Goal: Information Seeking & Learning: Learn about a topic

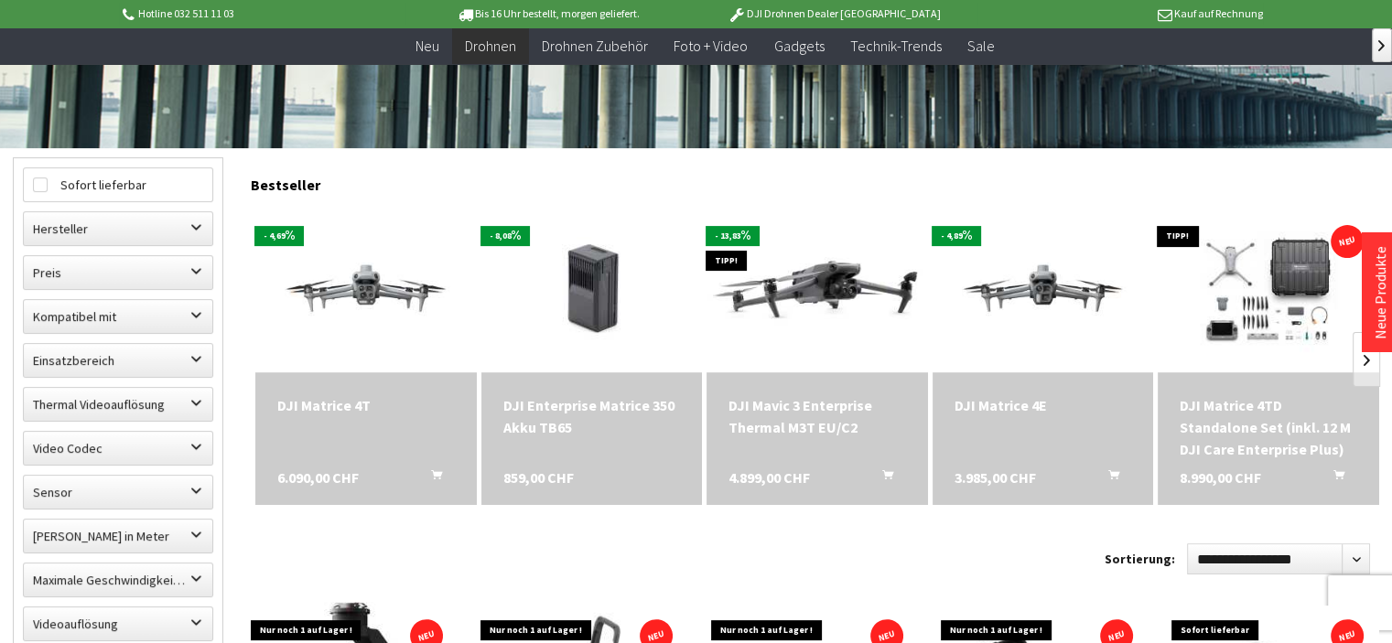
scroll to position [428, 0]
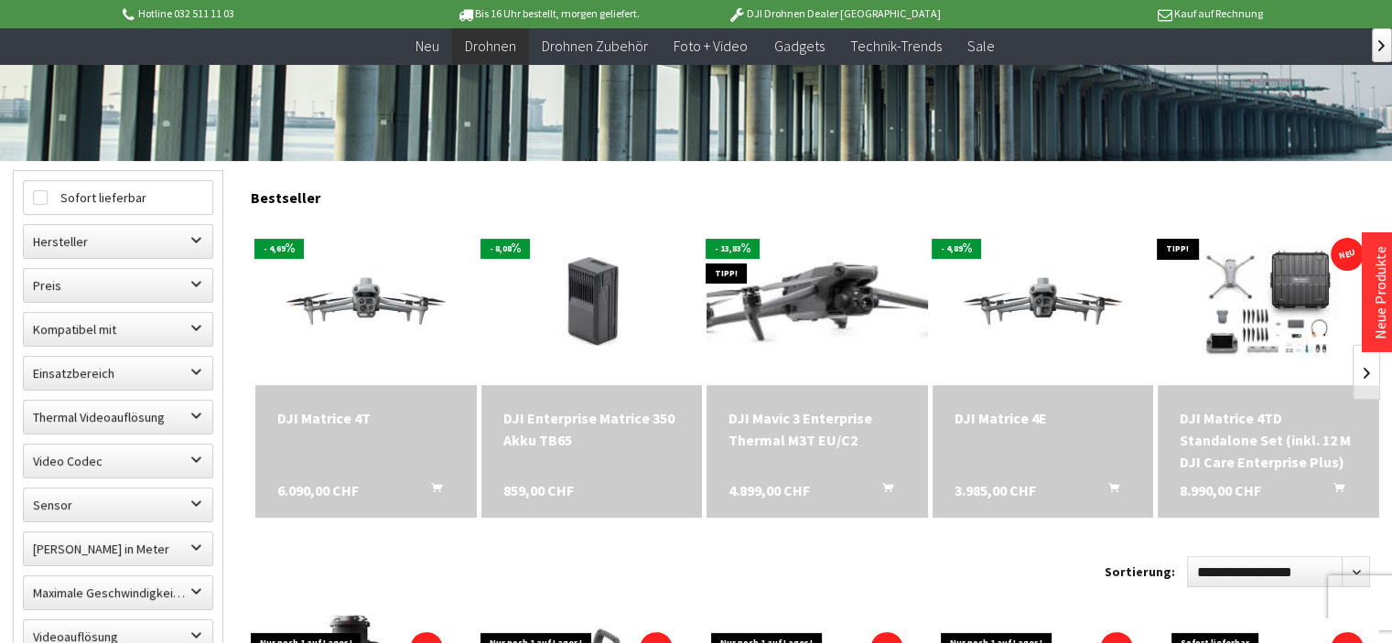
click at [772, 354] on img at bounding box center [816, 302] width 309 height 195
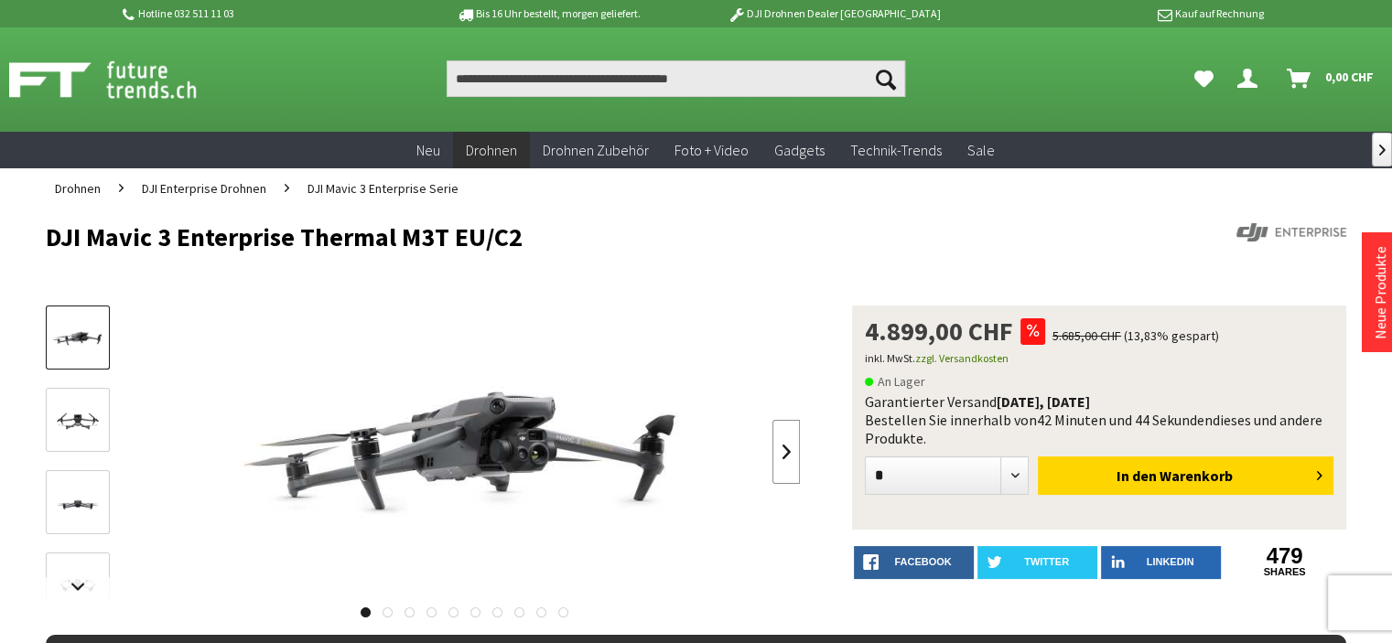
click at [790, 449] on link at bounding box center [785, 452] width 27 height 64
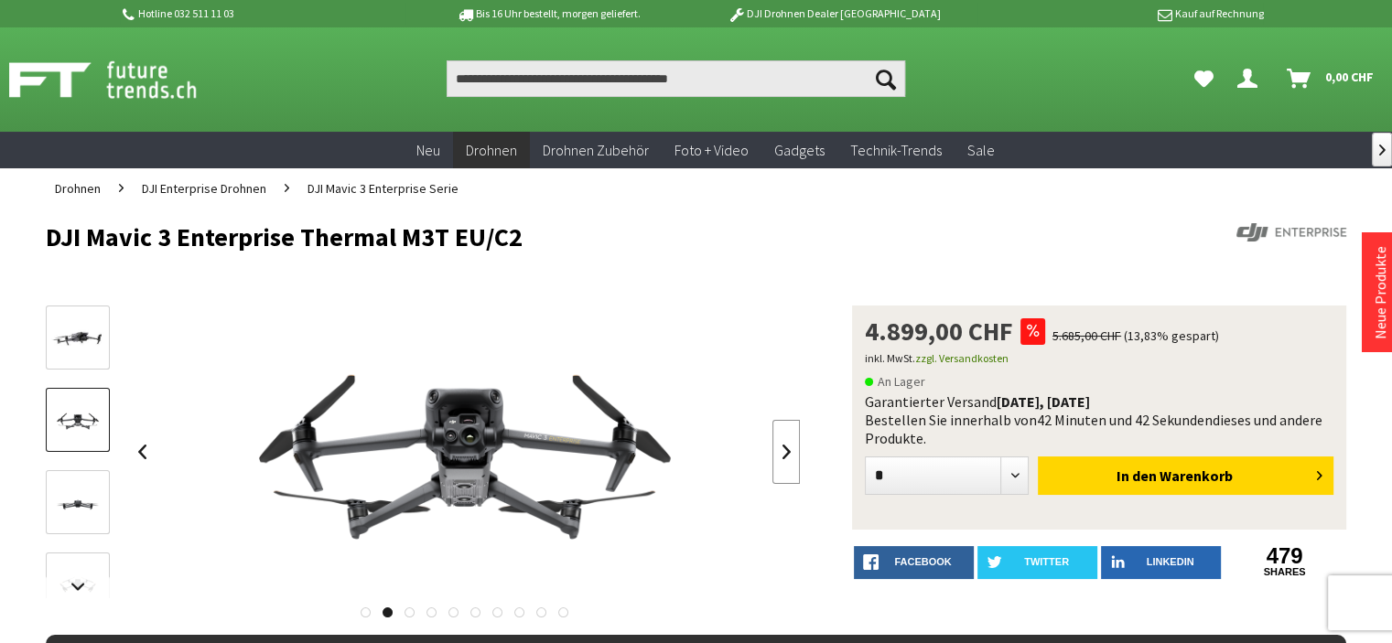
click at [790, 449] on link at bounding box center [785, 452] width 27 height 64
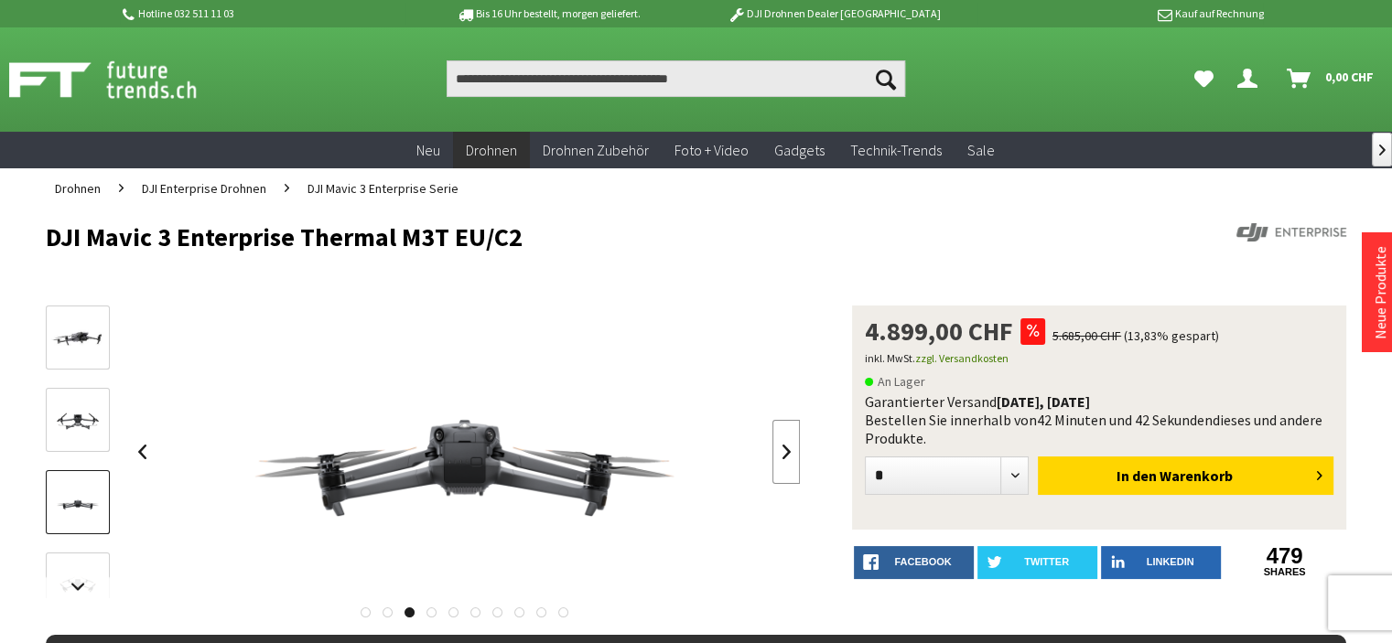
click at [790, 449] on link at bounding box center [785, 452] width 27 height 64
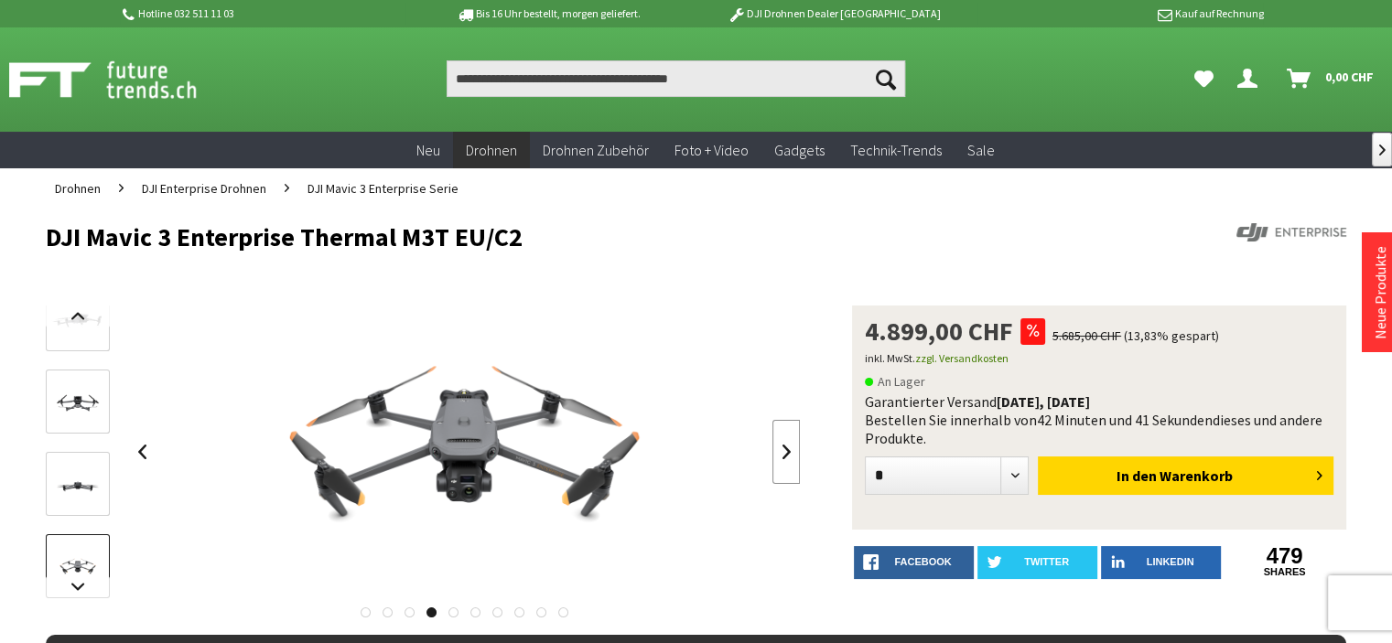
click at [790, 449] on link at bounding box center [785, 452] width 27 height 64
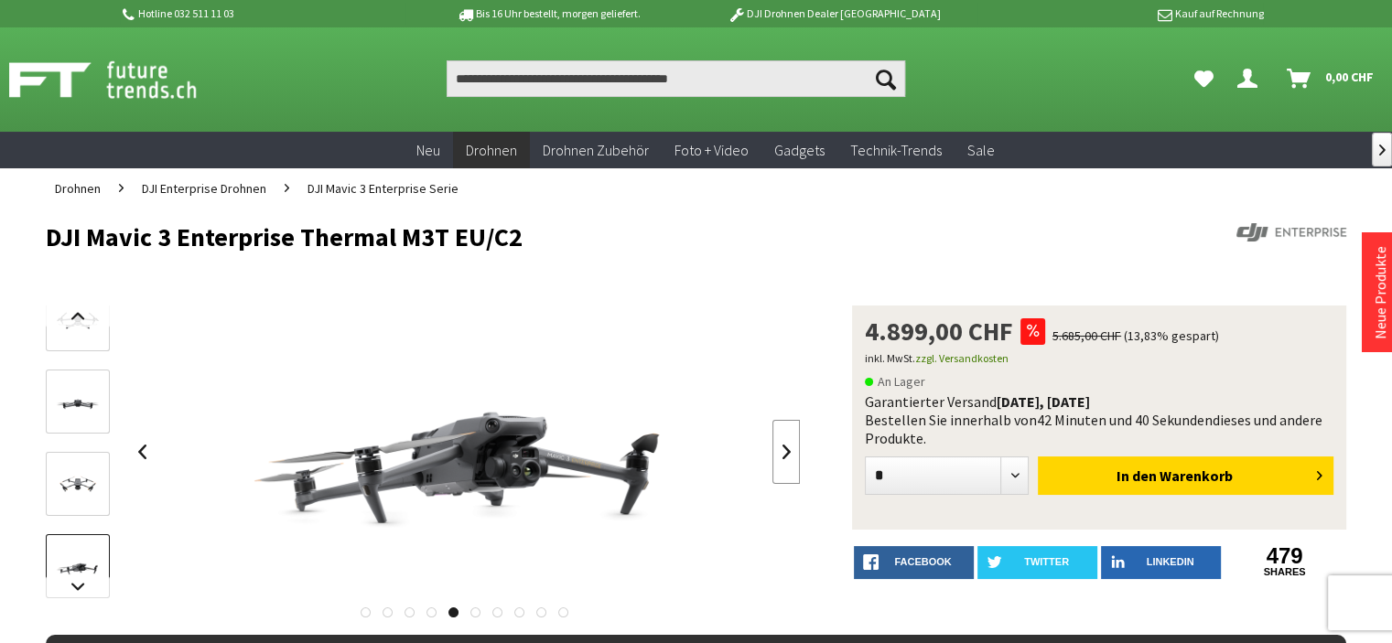
click at [790, 449] on link at bounding box center [785, 452] width 27 height 64
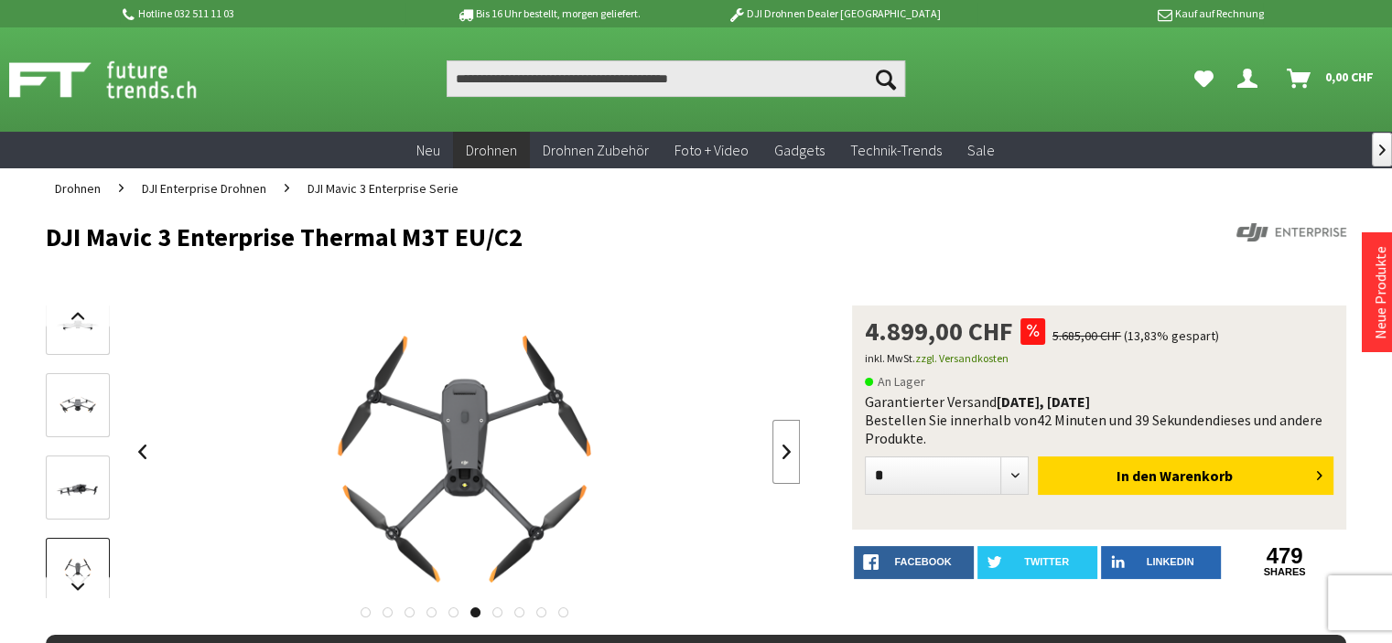
click at [790, 449] on link at bounding box center [785, 452] width 27 height 64
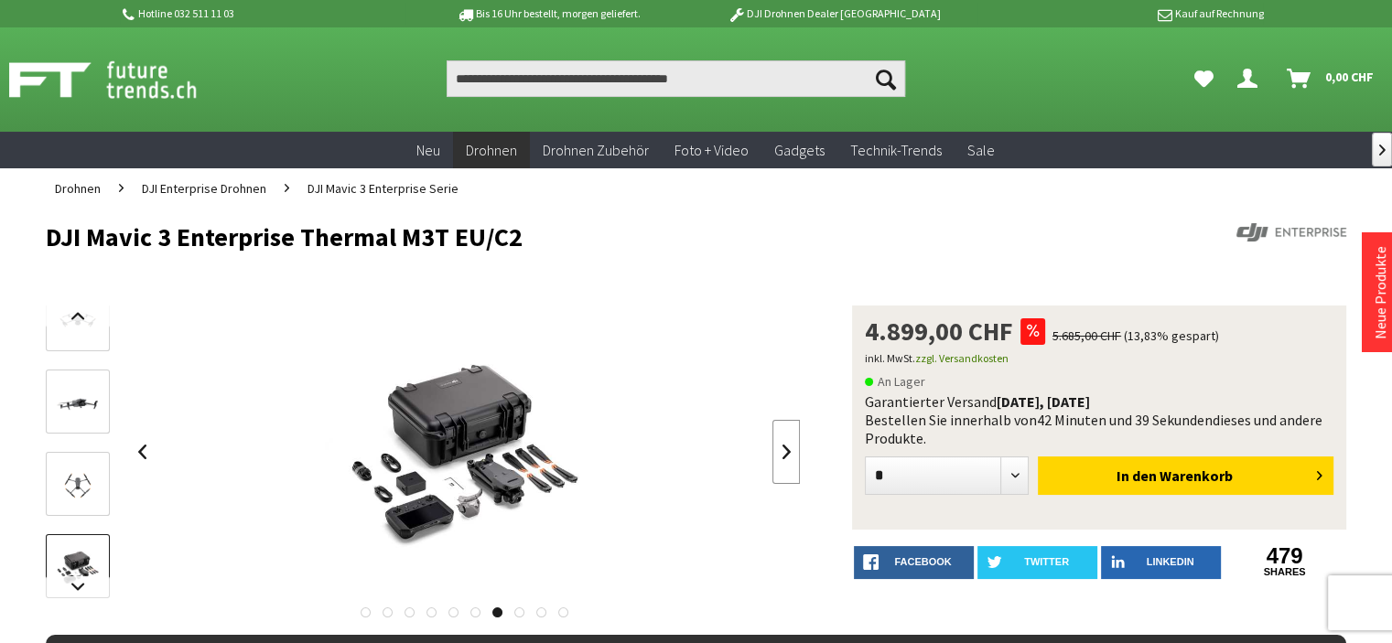
click at [790, 449] on link at bounding box center [785, 452] width 27 height 64
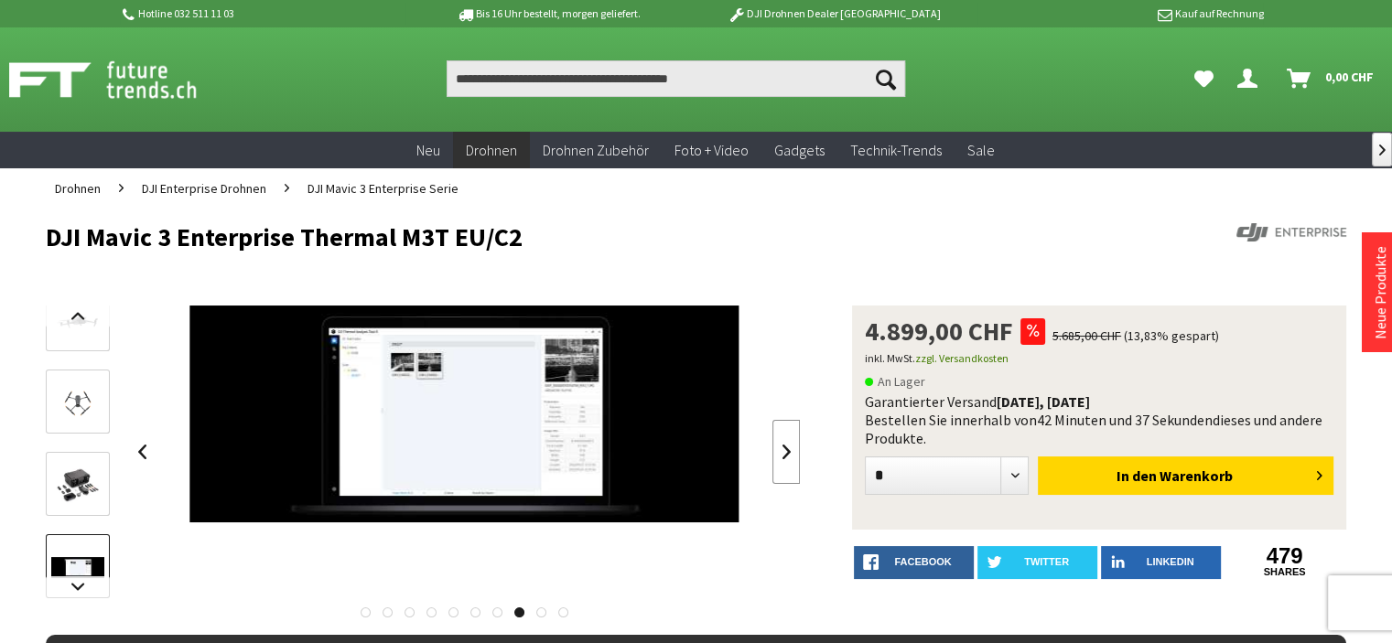
click at [790, 449] on link at bounding box center [785, 452] width 27 height 64
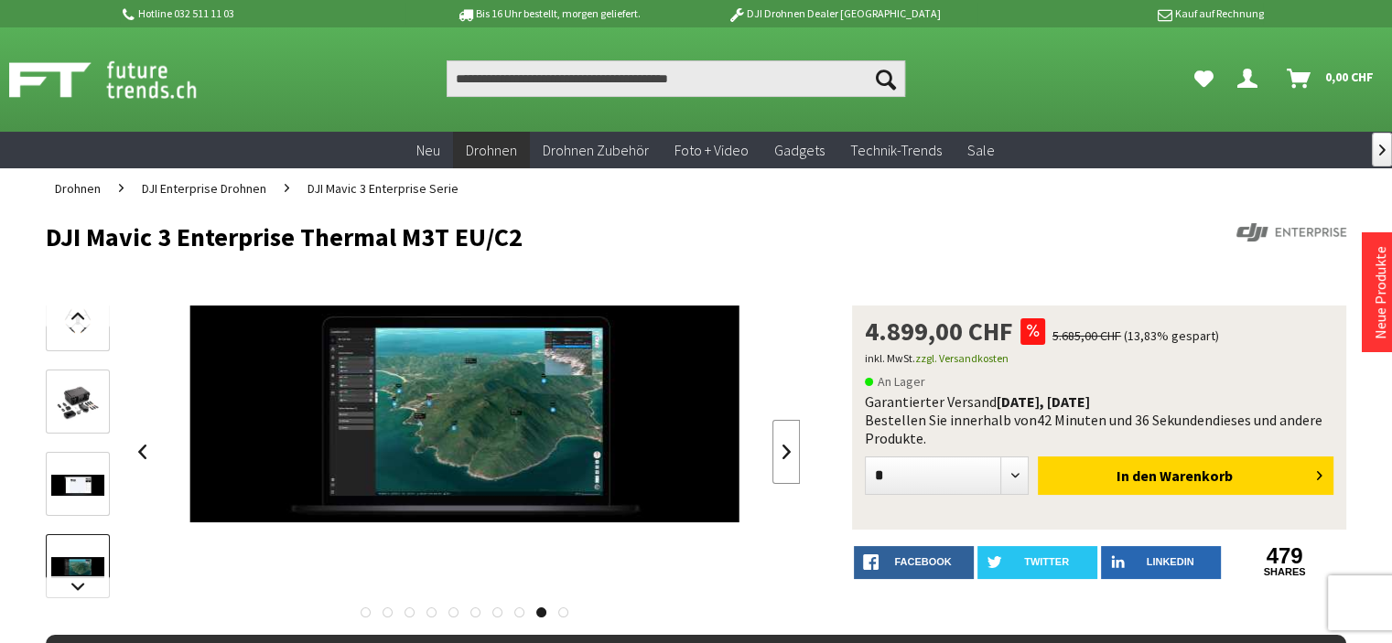
click at [790, 449] on link at bounding box center [785, 452] width 27 height 64
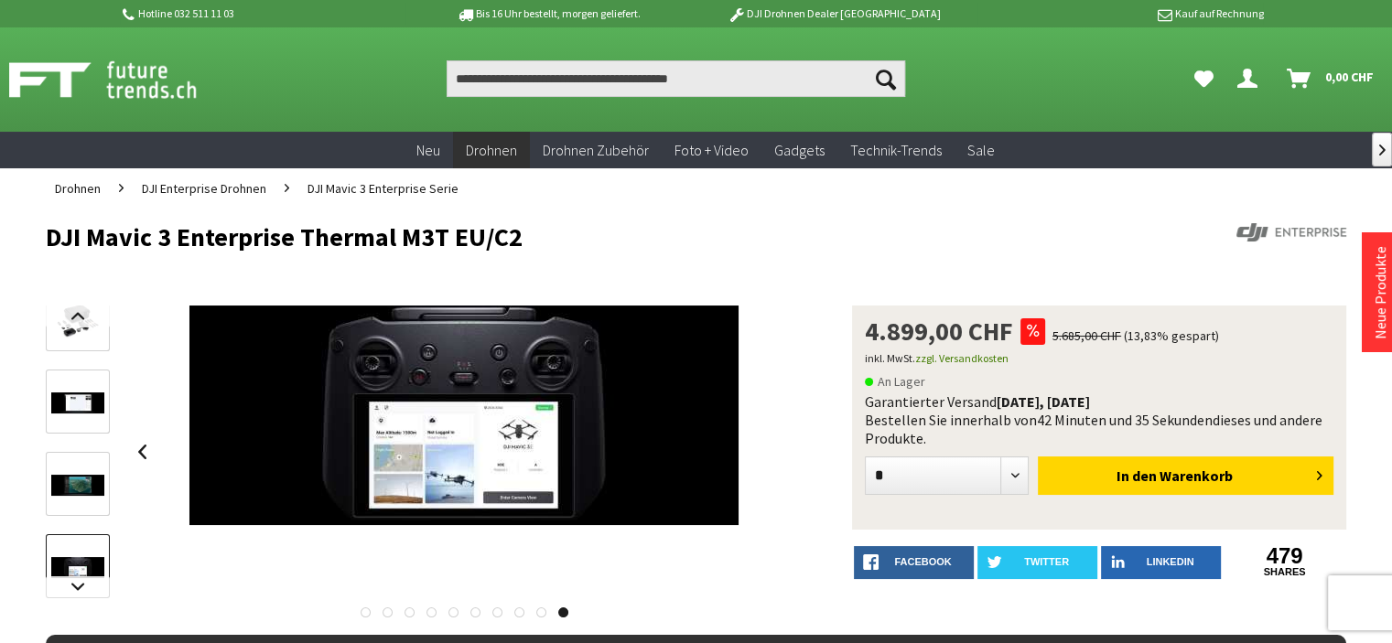
click at [790, 449] on div at bounding box center [464, 452] width 672 height 293
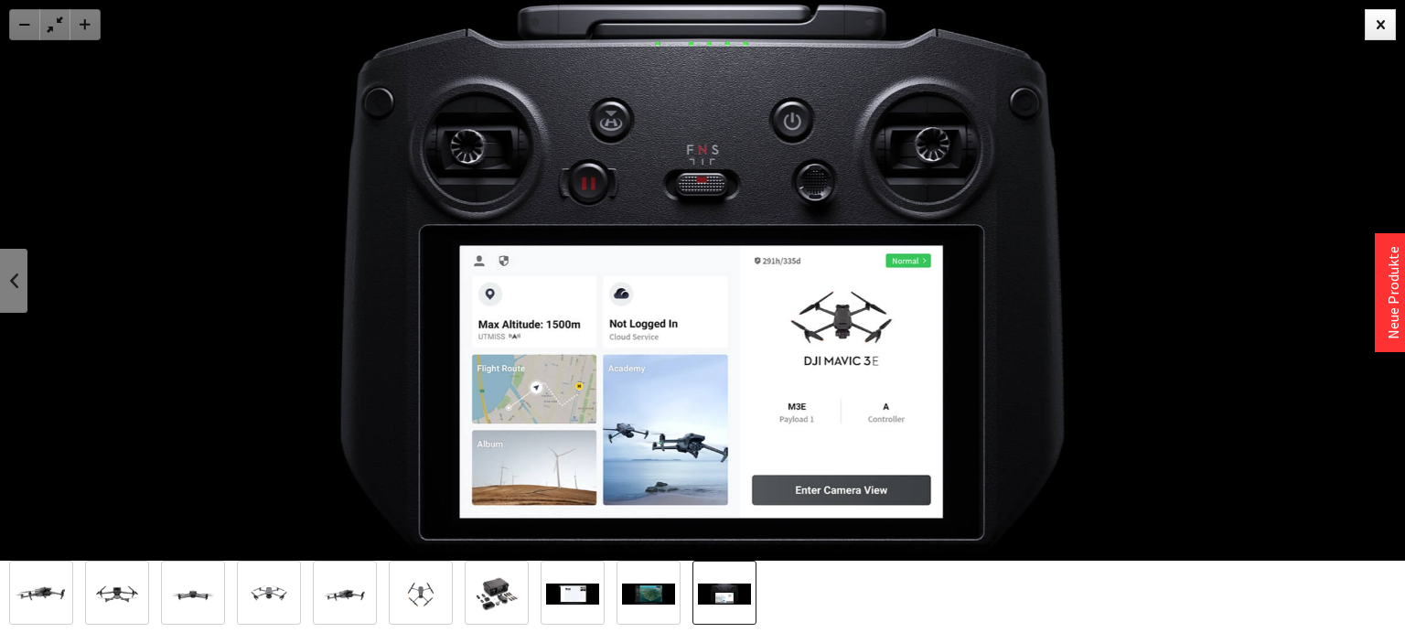
click at [486, 596] on img at bounding box center [496, 593] width 53 height 53
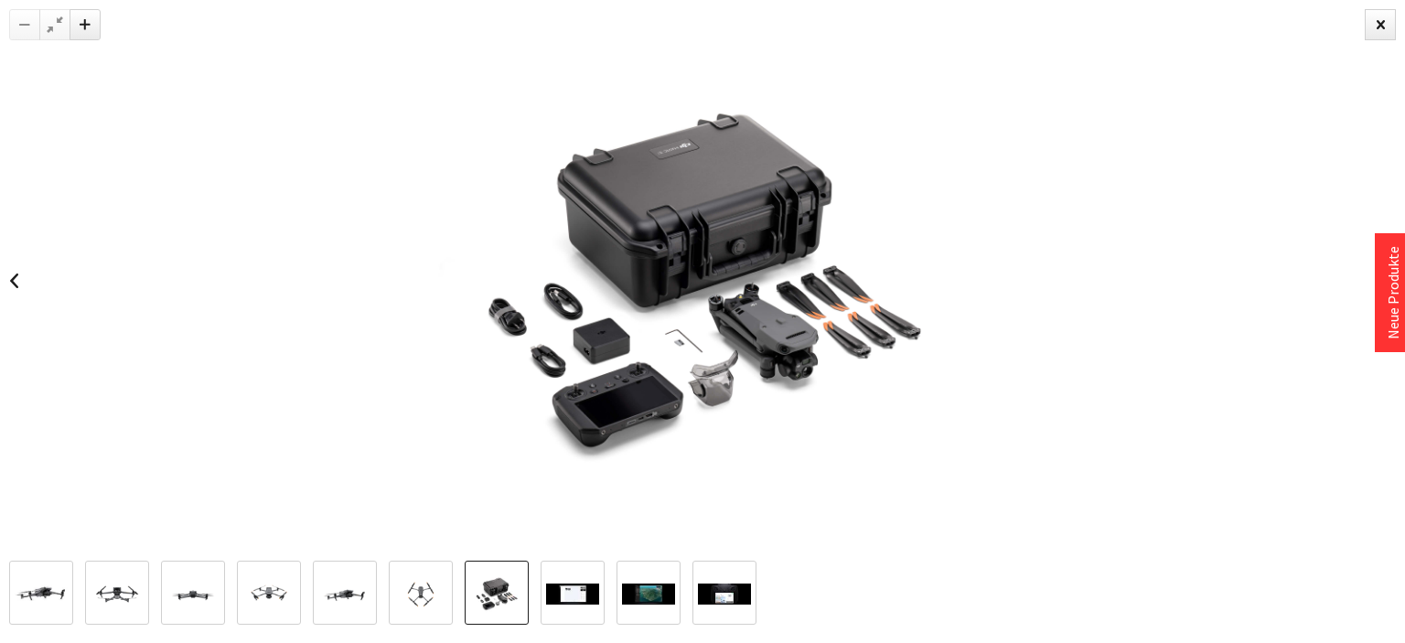
click at [549, 599] on img at bounding box center [572, 594] width 53 height 21
